Goal: Find specific page/section

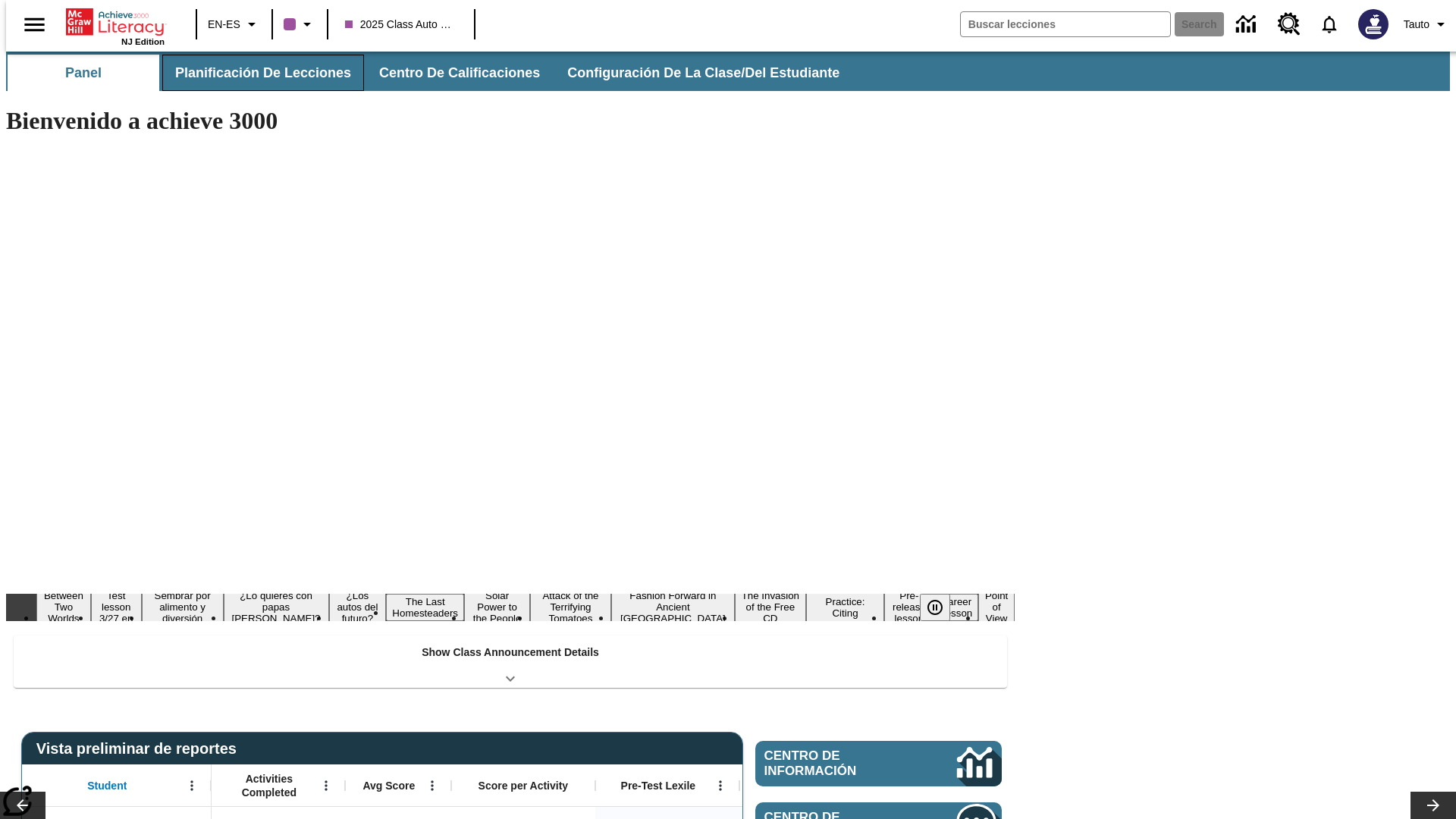
click at [254, 73] on span "Planificación de lecciones" at bounding box center [262, 73] width 176 height 17
